Goal: Transaction & Acquisition: Download file/media

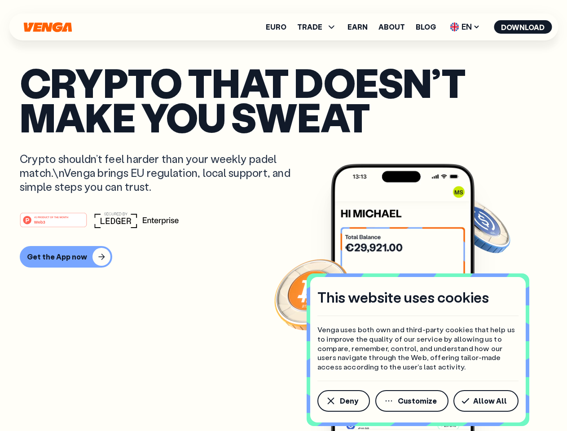
click at [283, 215] on div "#1 PRODUCT OF THE MONTH Web3" at bounding box center [283, 220] width 527 height 16
click at [343, 401] on span "Deny" at bounding box center [349, 400] width 18 height 7
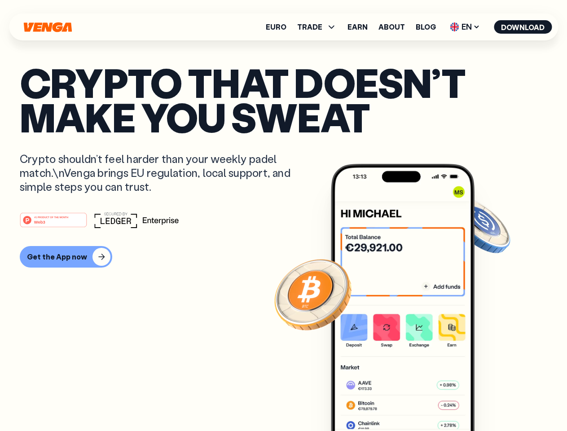
click at [412, 401] on img at bounding box center [403, 314] width 144 height 301
click at [487, 401] on article "Crypto that doesn’t make you sweat Crypto shouldn’t feel harder than your weekl…" at bounding box center [283, 233] width 527 height 336
click at [319, 27] on span "TRADE" at bounding box center [309, 26] width 25 height 7
click at [465, 27] on span "EN" at bounding box center [464, 27] width 36 height 14
click at [523, 27] on button "Download" at bounding box center [522, 26] width 58 height 13
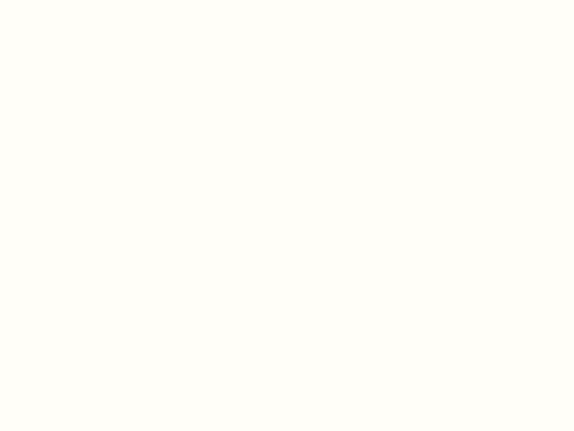
click at [283, 0] on html "This website uses cookies Venga uses both own and third-party cookies that help…" at bounding box center [287, 0] width 574 height 0
click at [65, 0] on html "This website uses cookies Venga uses both own and third-party cookies that help…" at bounding box center [287, 0] width 574 height 0
click at [55, 0] on html "This website uses cookies Venga uses both own and third-party cookies that help…" at bounding box center [287, 0] width 574 height 0
